Goal: Navigation & Orientation: Understand site structure

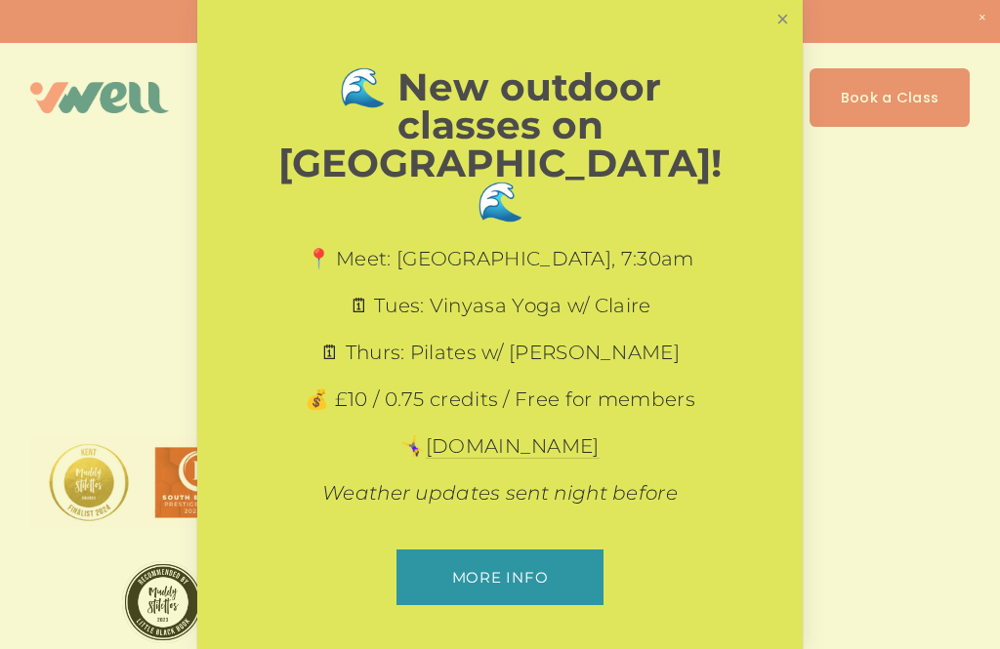
click at [776, 37] on link "Close" at bounding box center [783, 20] width 34 height 34
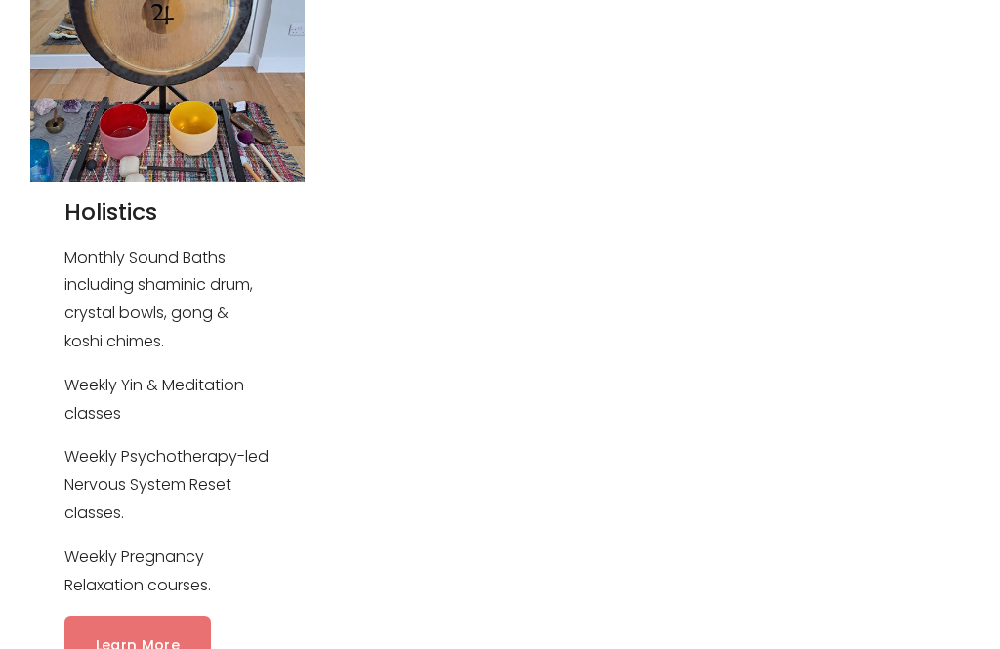
scroll to position [2625, 0]
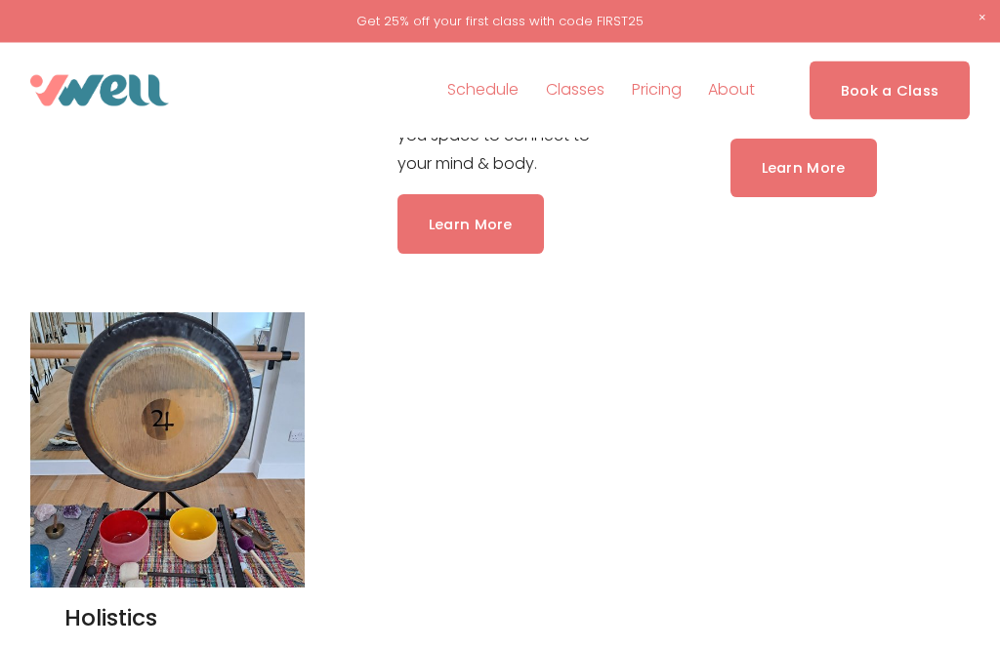
scroll to position [2167, 0]
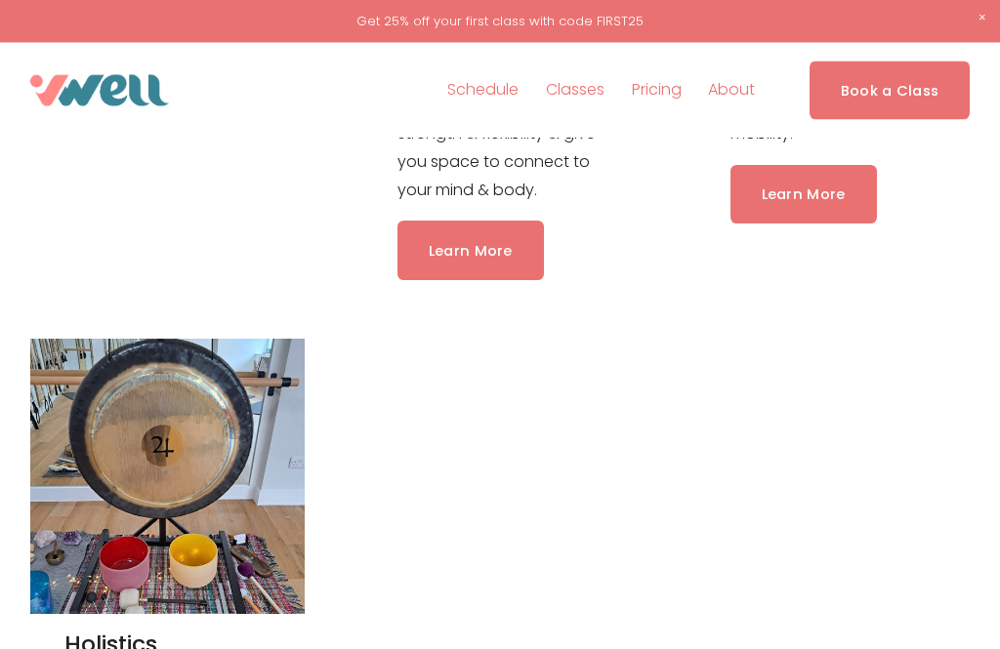
click at [0, 0] on div at bounding box center [0, 0] width 0 height 0
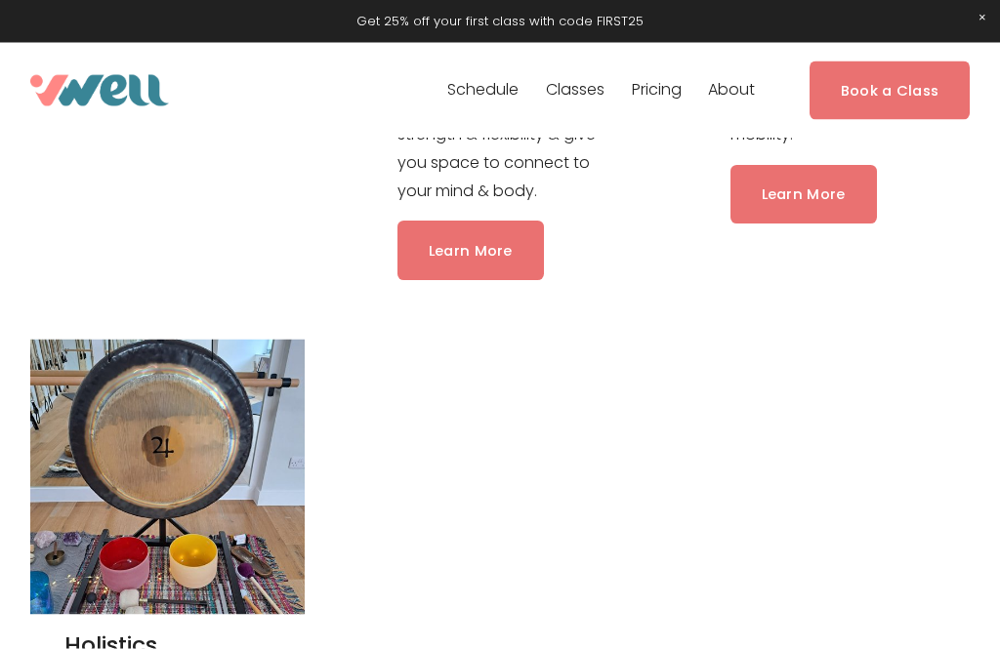
scroll to position [2168, 0]
click at [558, 259] on link "Folder: Classes" at bounding box center [499, 265] width 193 height 39
click at [519, 281] on link "Pilates" at bounding box center [500, 275] width 124 height 39
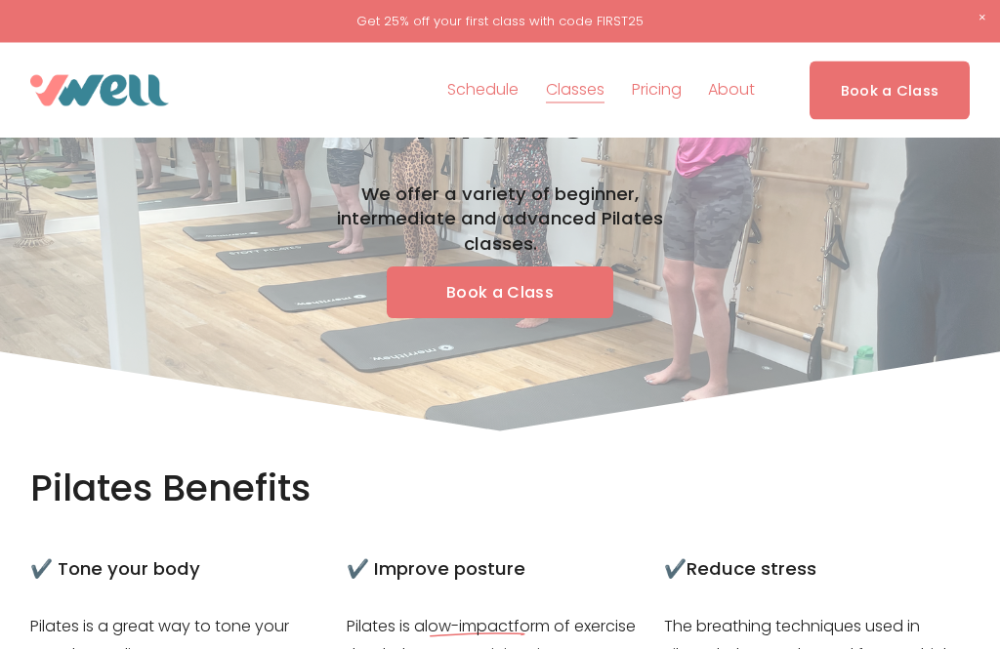
scroll to position [42, 0]
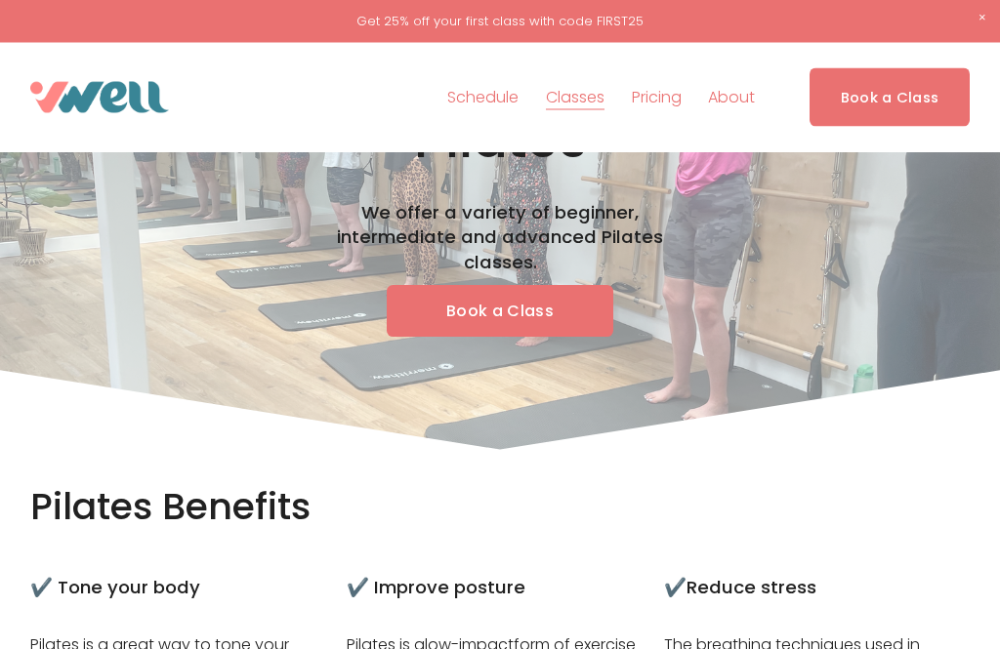
click at [0, 0] on div at bounding box center [0, 0] width 0 height 0
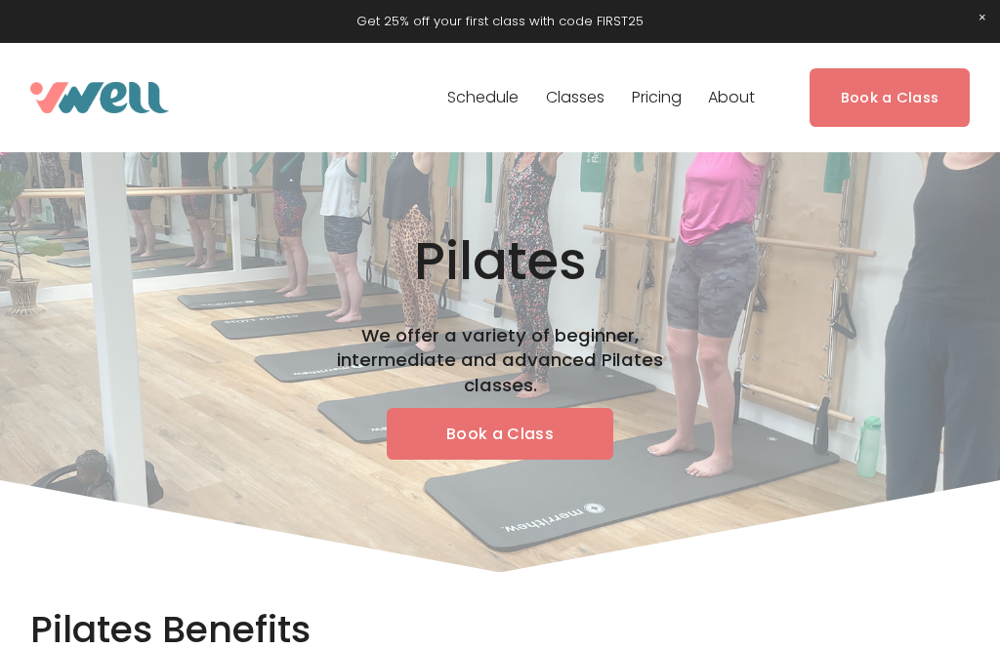
click at [560, 354] on link "Folder: Classes" at bounding box center [499, 345] width 193 height 39
click at [527, 474] on link "Yoga" at bounding box center [500, 454] width 101 height 39
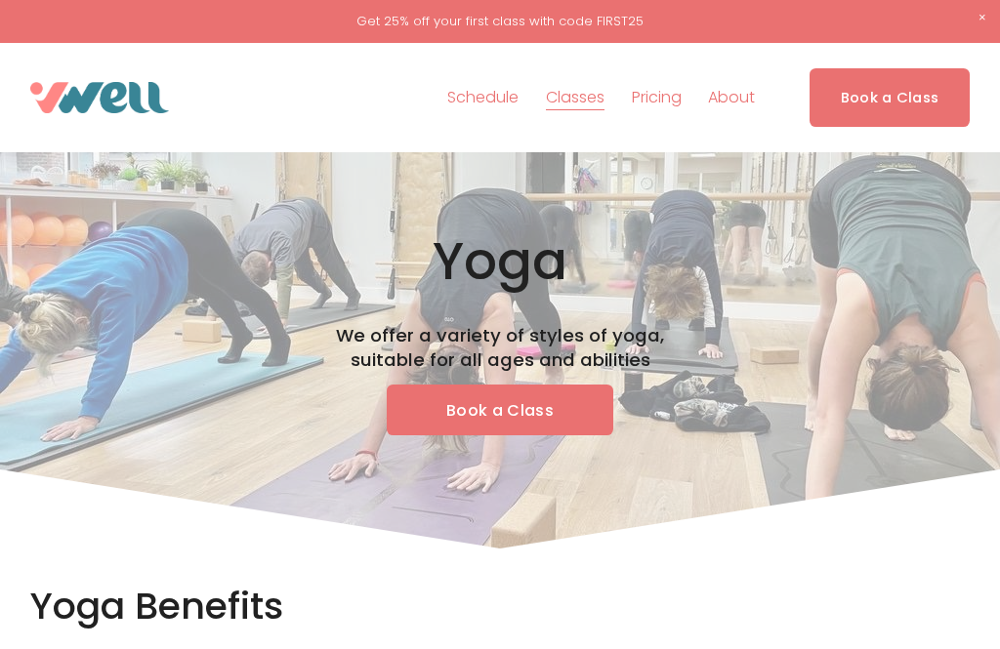
click at [0, 0] on div at bounding box center [0, 0] width 0 height 0
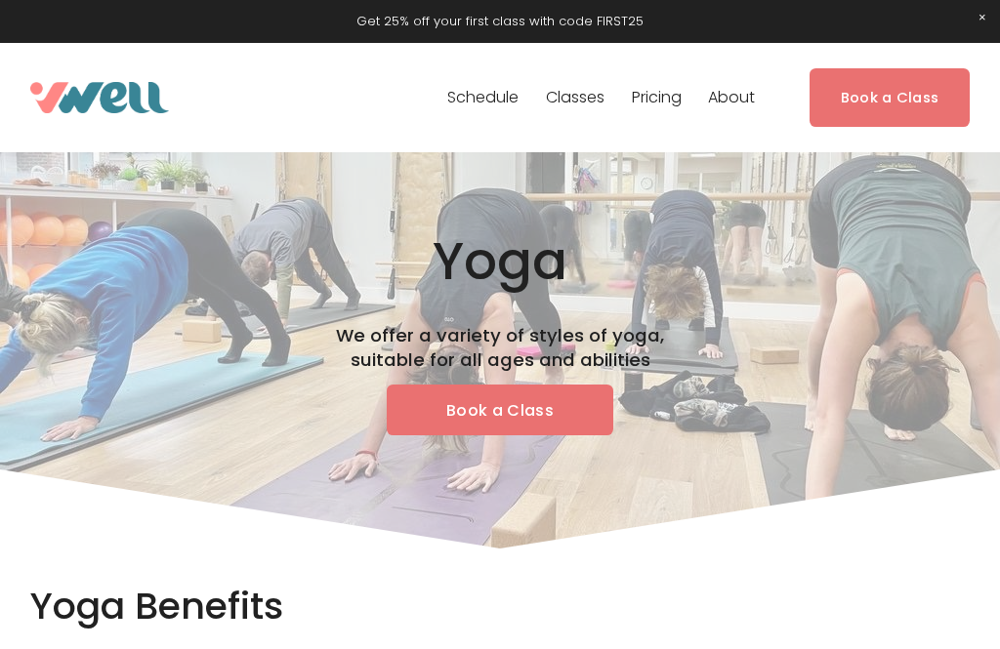
click at [532, 364] on link "Folder: Classes" at bounding box center [499, 345] width 193 height 39
click at [537, 559] on link "Fitness" at bounding box center [500, 552] width 130 height 39
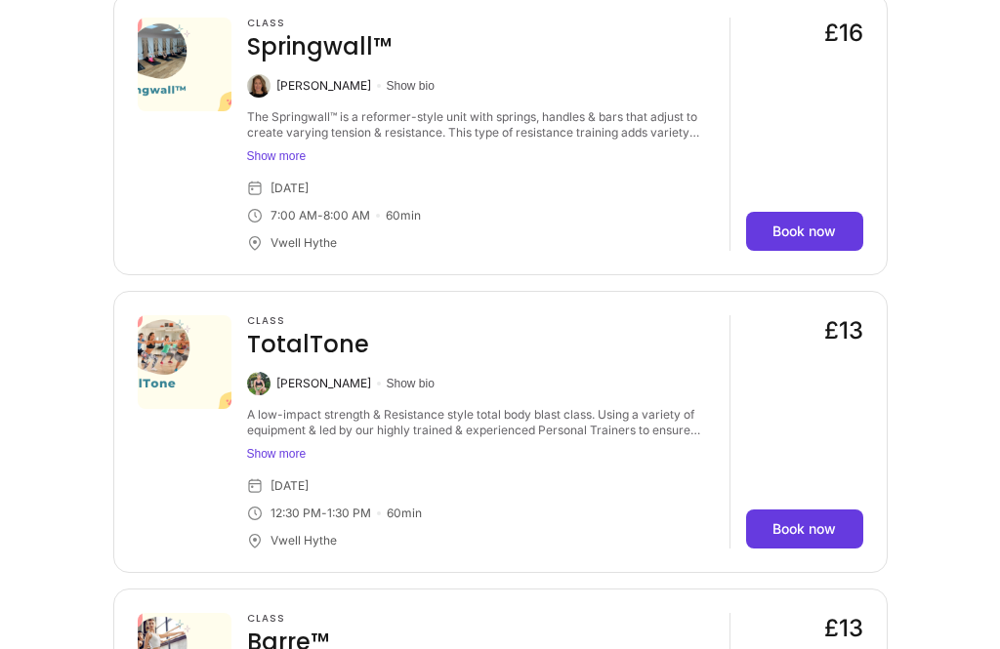
scroll to position [2432, 0]
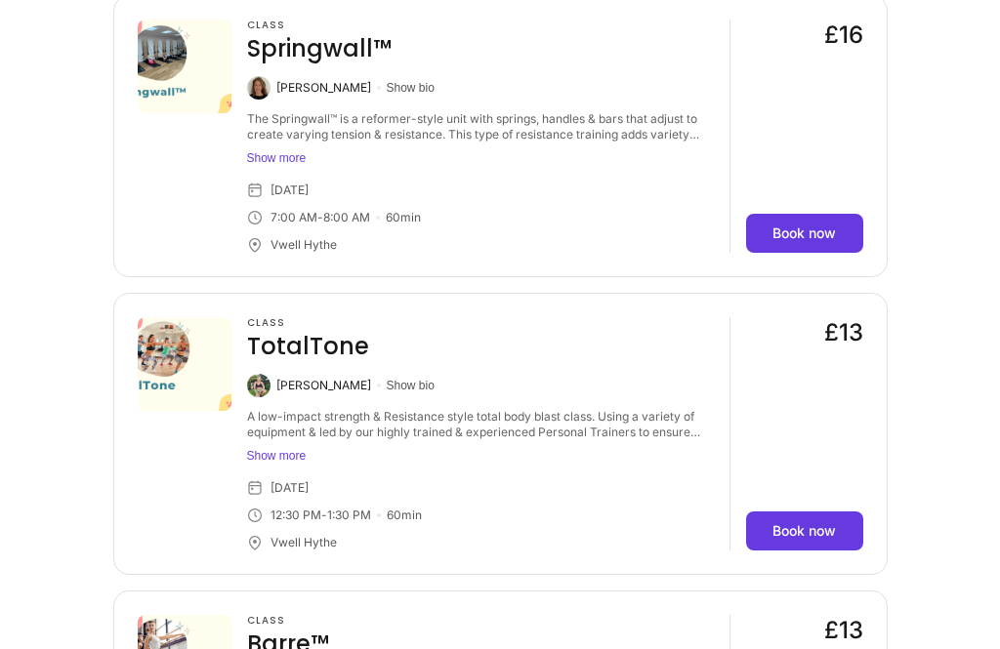
click at [263, 375] on img at bounding box center [258, 386] width 23 height 23
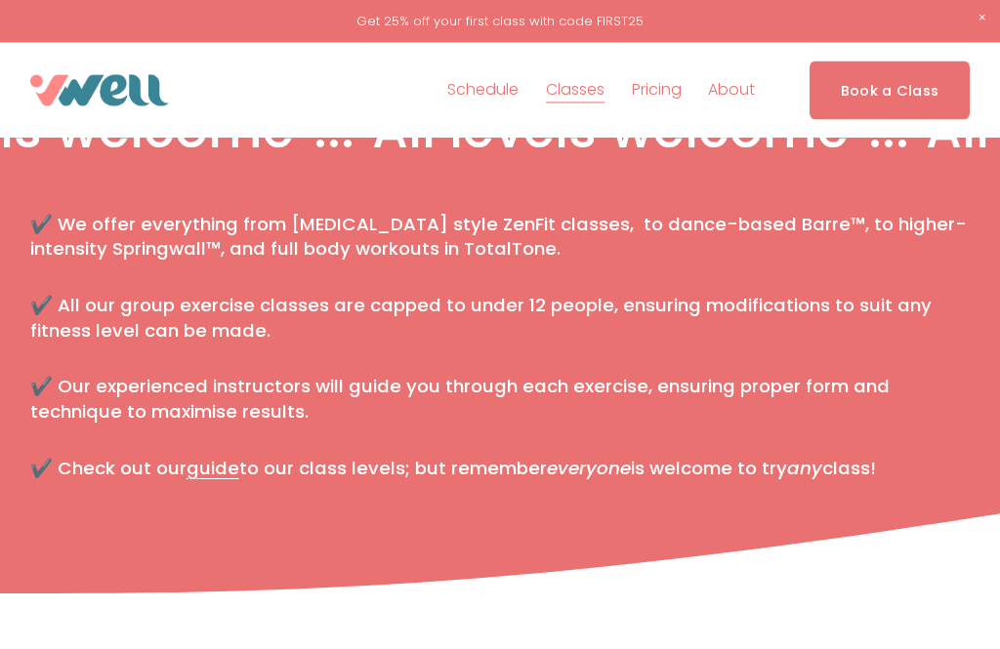
scroll to position [469, 0]
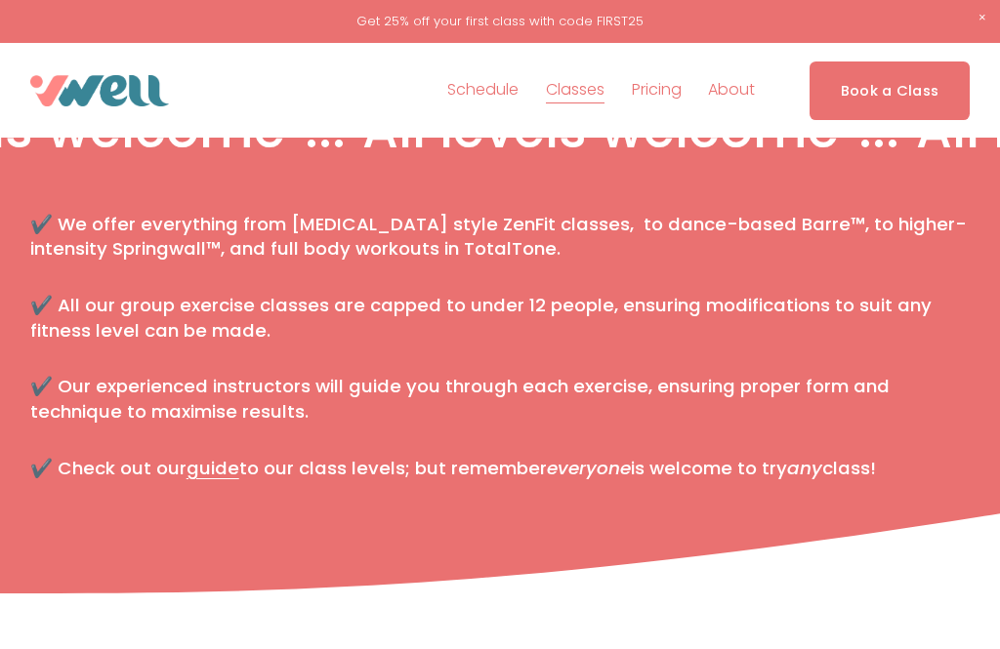
click at [0, 0] on button "Open Menu Close Menu" at bounding box center [0, 0] width 0 height 0
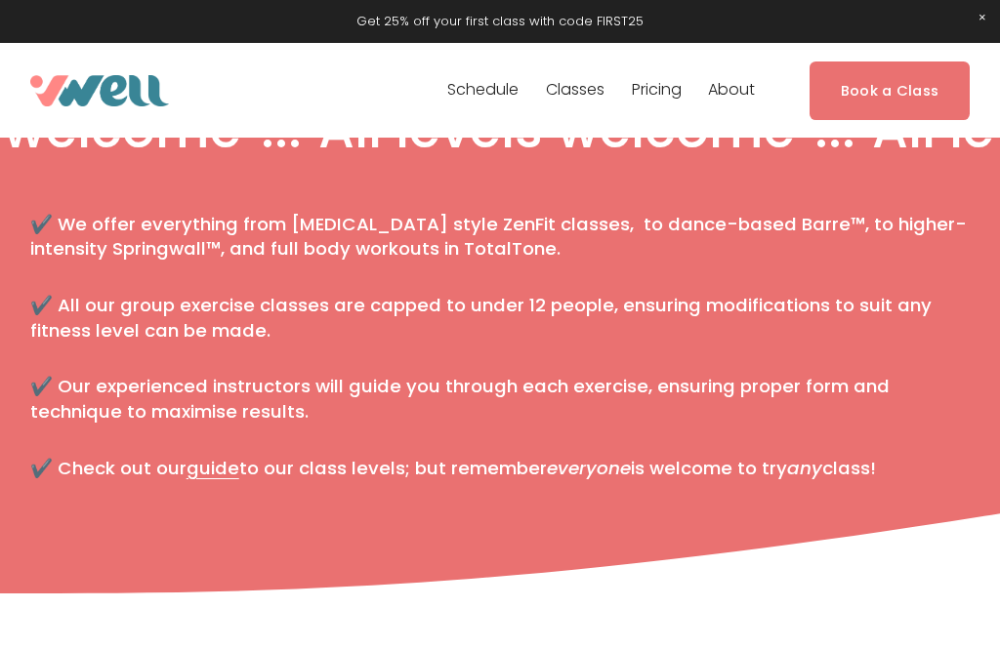
click at [554, 279] on link "Folder: Classes" at bounding box center [499, 265] width 193 height 39
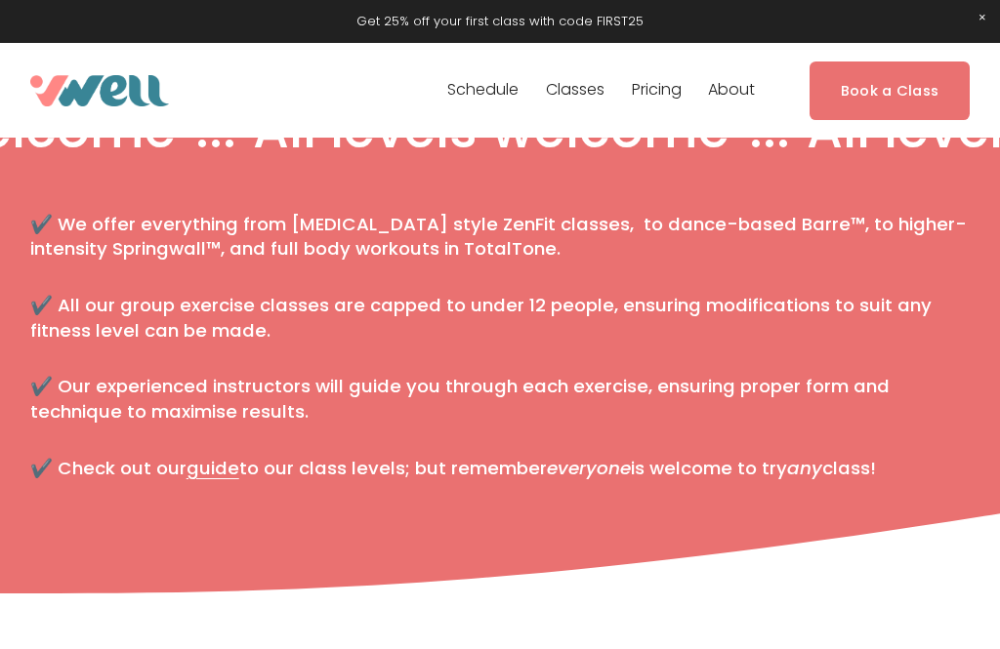
scroll to position [88, 0]
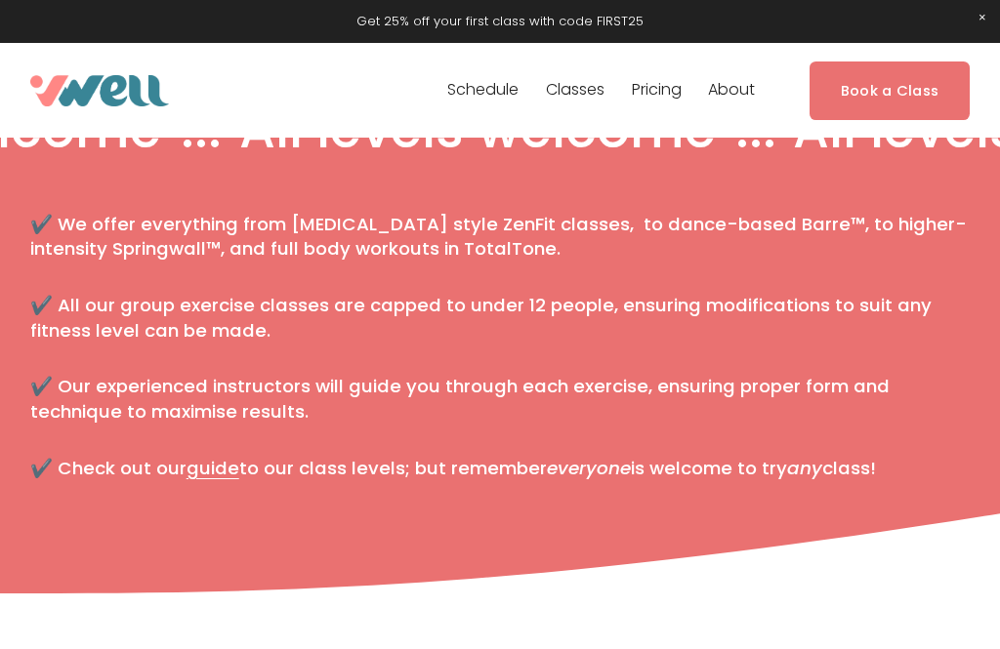
click at [531, 501] on link "Holistics" at bounding box center [500, 500] width 157 height 39
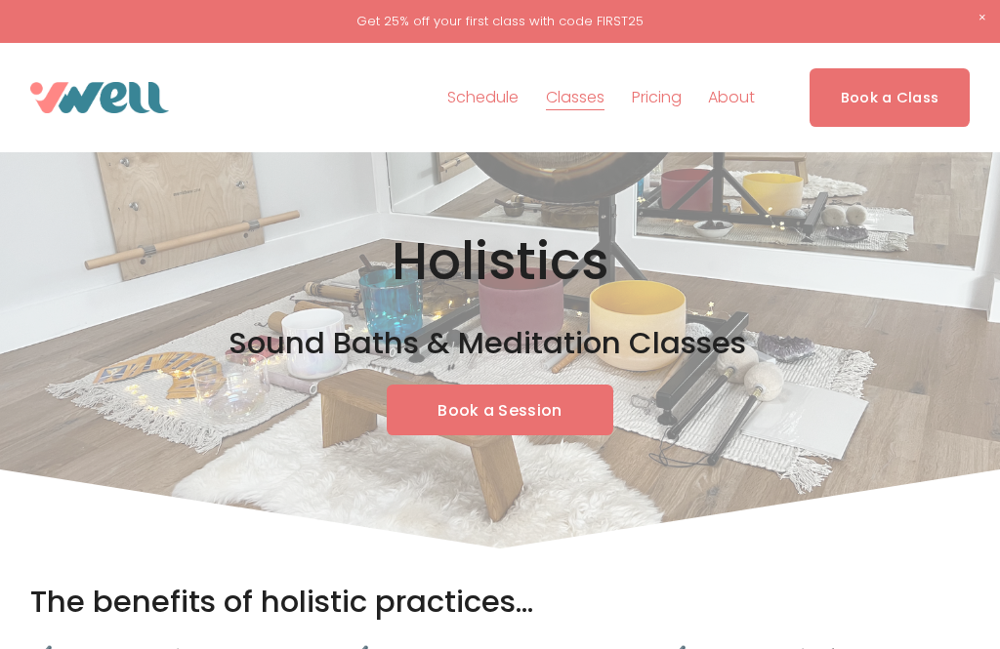
click at [0, 0] on div at bounding box center [0, 0] width 0 height 0
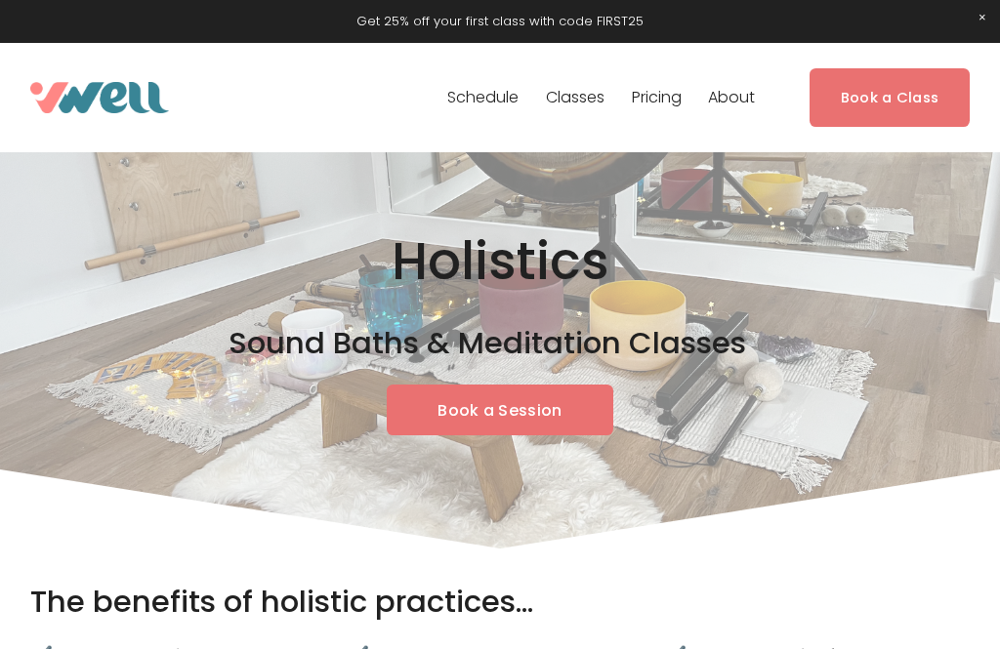
click at [510, 543] on link "Folder: About" at bounding box center [500, 542] width 160 height 39
click at [564, 469] on link "The Studio" at bounding box center [500, 454] width 200 height 39
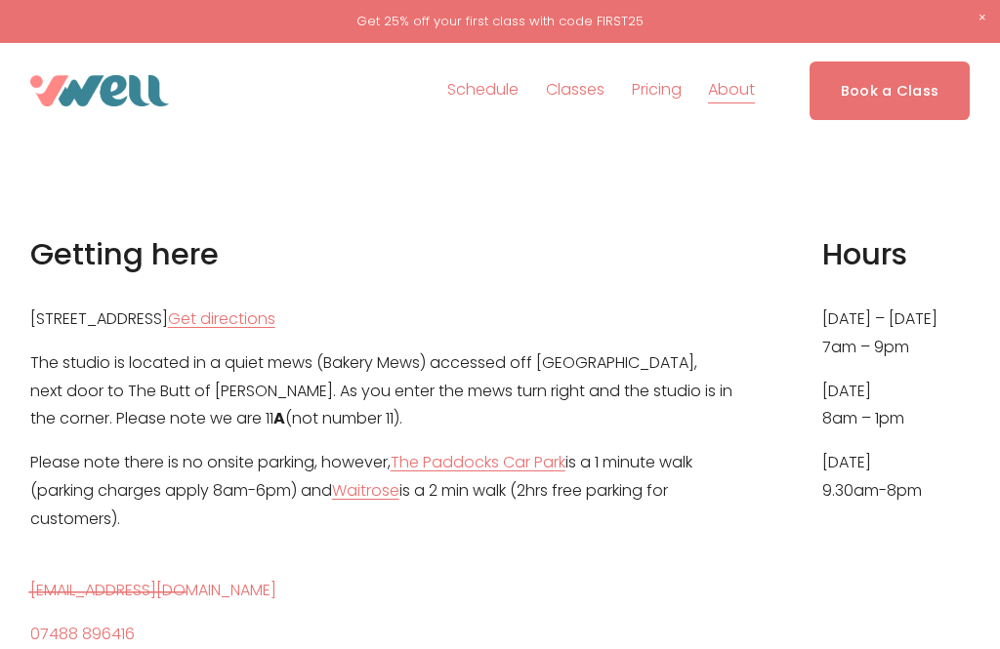
scroll to position [846, 0]
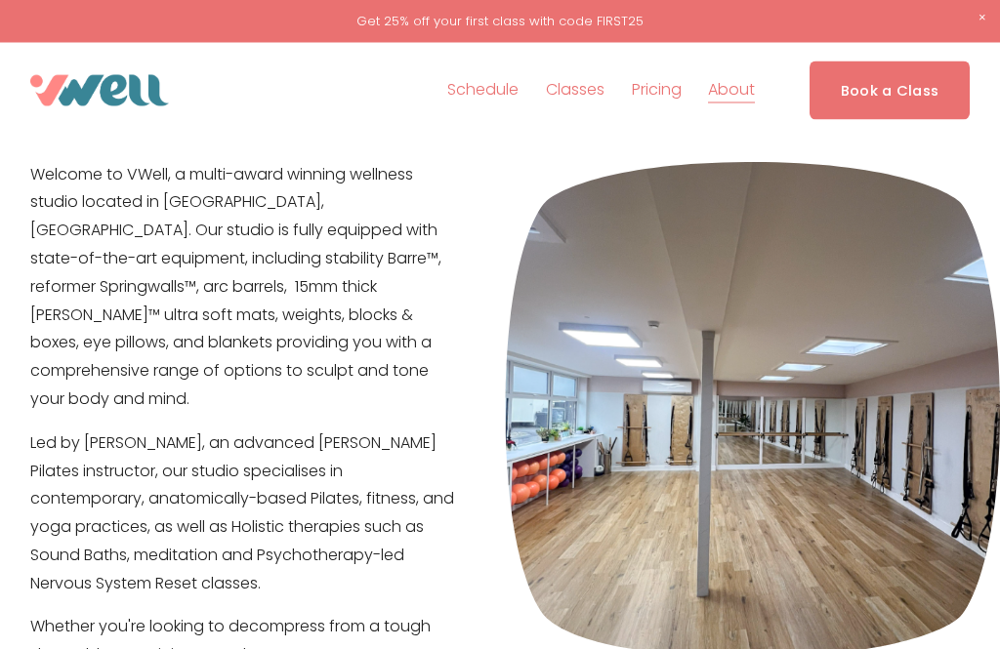
click at [0, 0] on div at bounding box center [0, 0] width 0 height 0
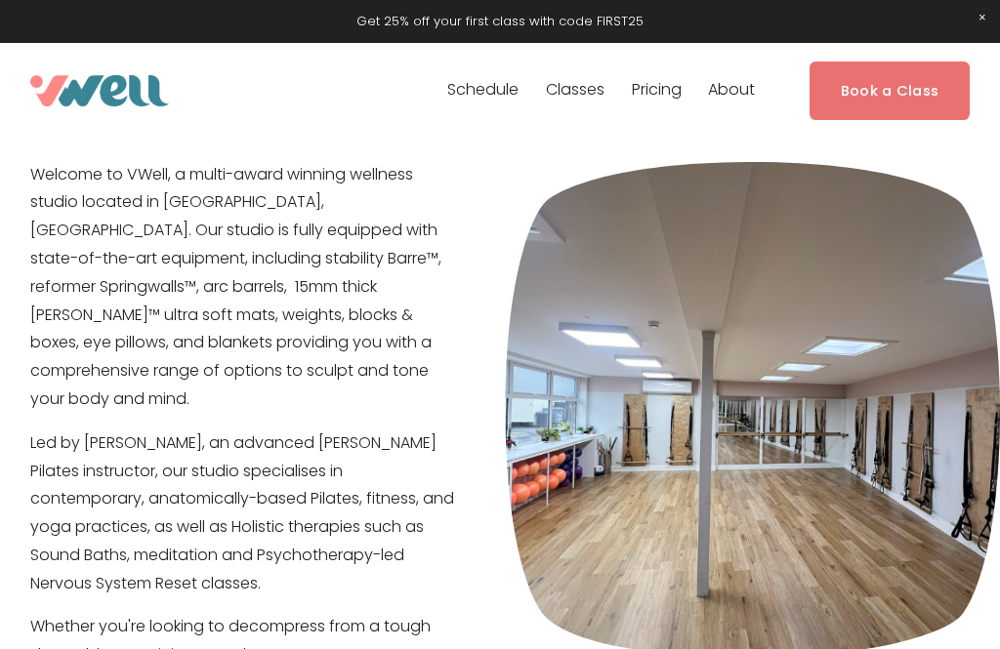
click at [529, 480] on link "Folder: About" at bounding box center [500, 462] width 160 height 39
click at [580, 309] on link "Our Team" at bounding box center [499, 288] width 191 height 39
